Goal: Information Seeking & Learning: Find specific fact

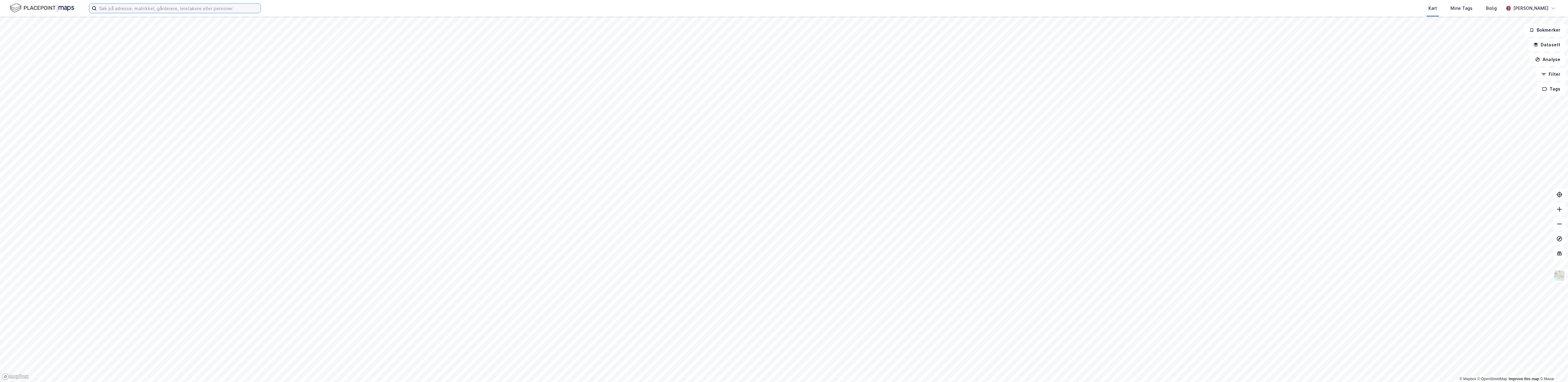
click at [101, 9] on input at bounding box center [178, 8] width 164 height 9
paste input "Brynsallèen 6"
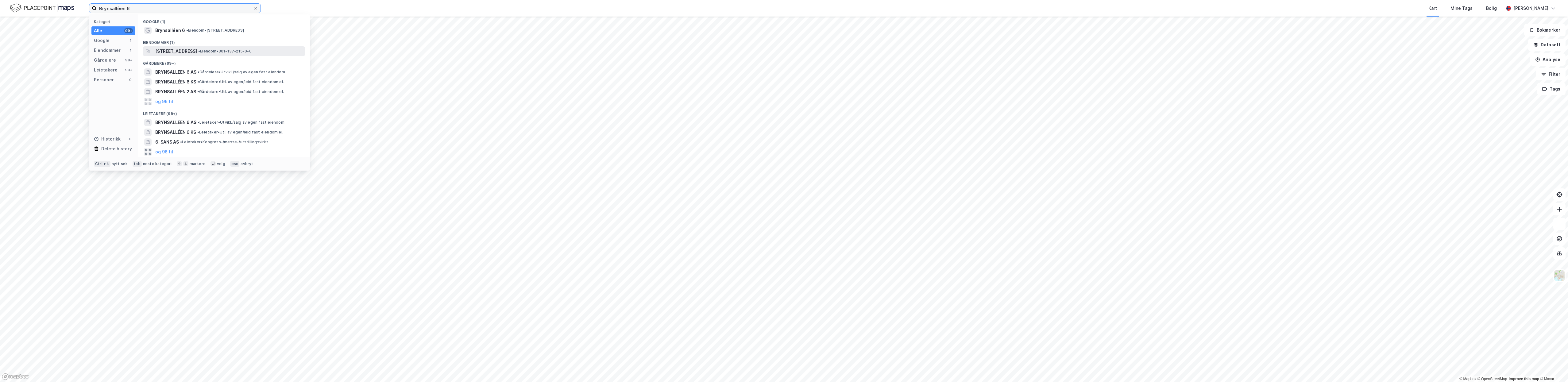
type input "Brynsallèen 6"
click at [149, 50] on icon at bounding box center [148, 51] width 5 height 5
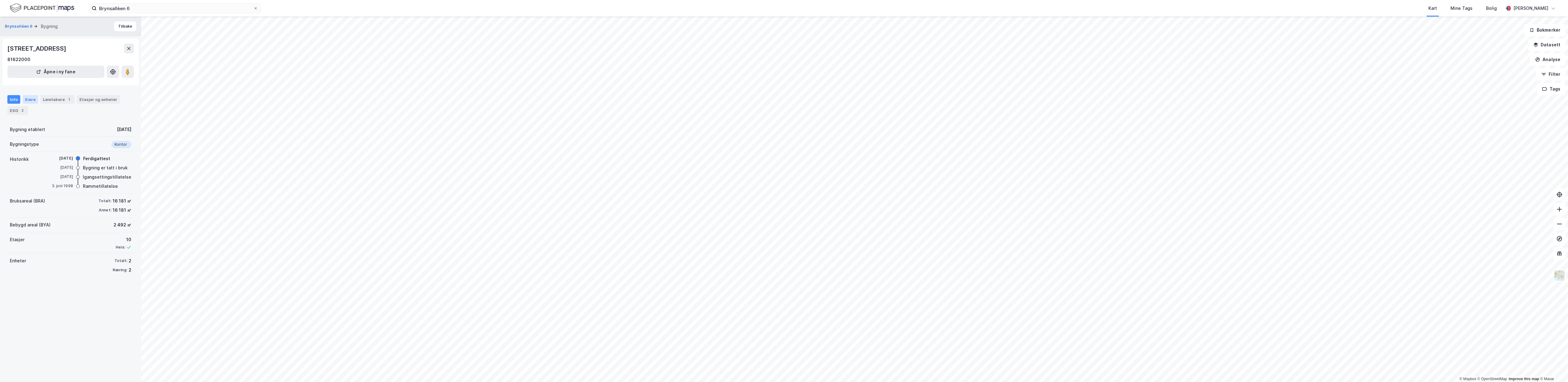
click at [31, 102] on div "Eiere" at bounding box center [30, 99] width 15 height 9
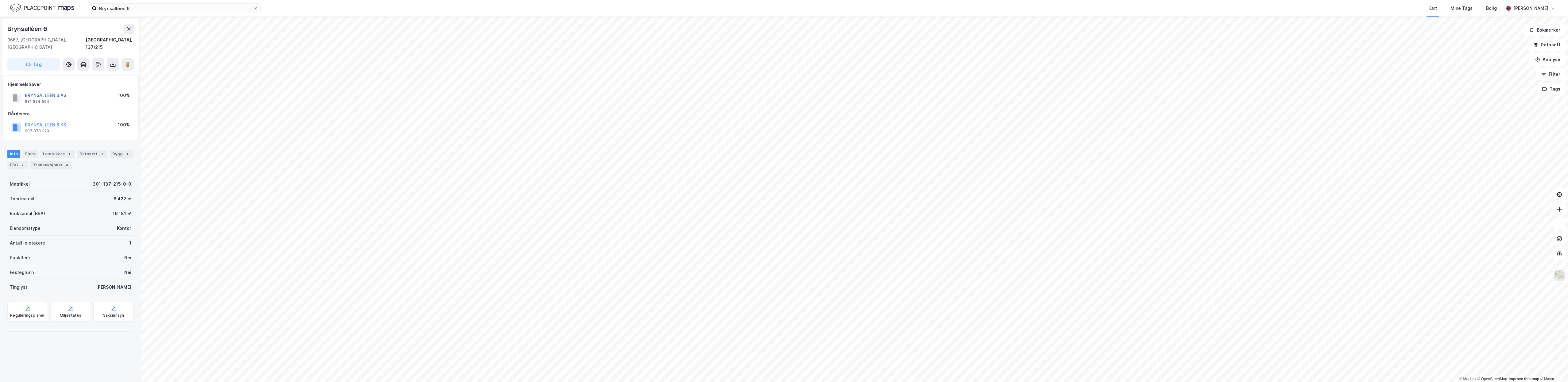
click at [0, 0] on button "BRYNSALLEEN 6 AS" at bounding box center [0, 0] width 0 height 0
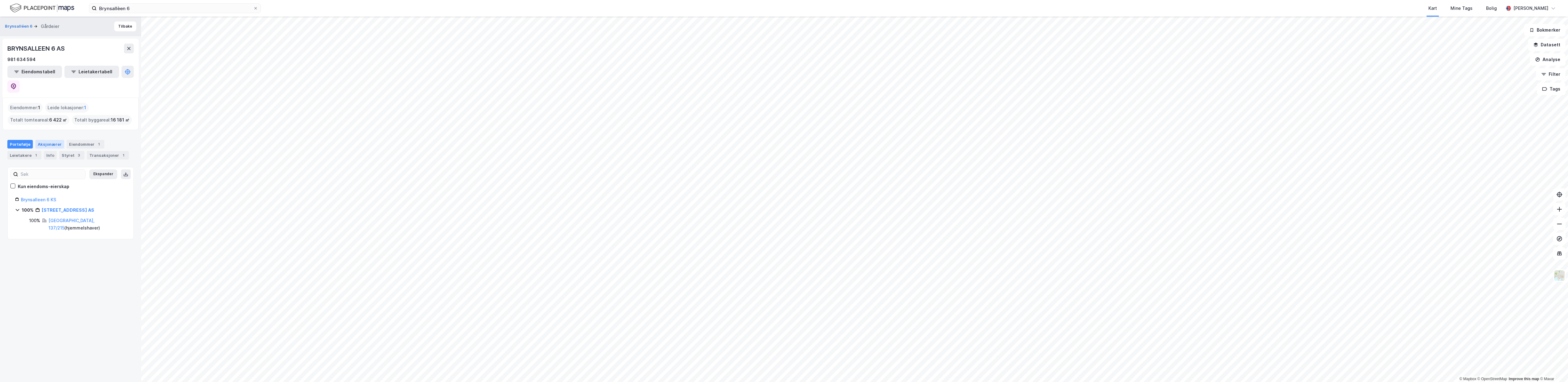
click at [41, 140] on div "Aksjonærer" at bounding box center [49, 144] width 29 height 9
click at [49, 215] on link "Brynsalleen 6 KS" at bounding box center [59, 217] width 35 height 5
